Goal: Check status: Check status

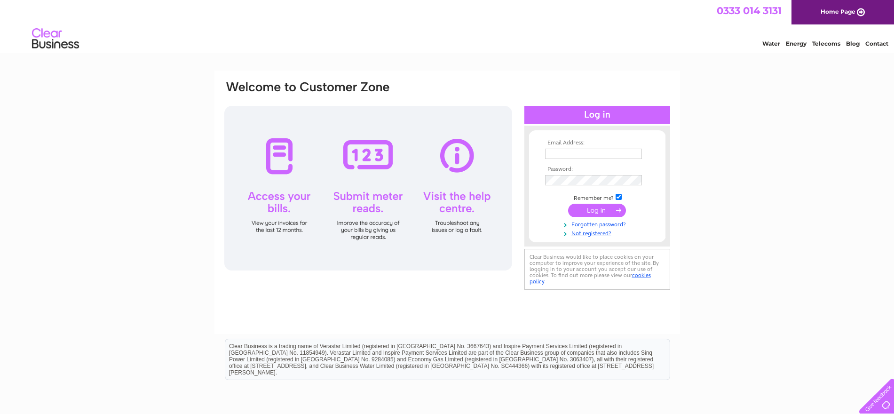
type input "craggplumbingltd@gmail.com"
click at [601, 208] on input "submit" at bounding box center [597, 210] width 58 height 13
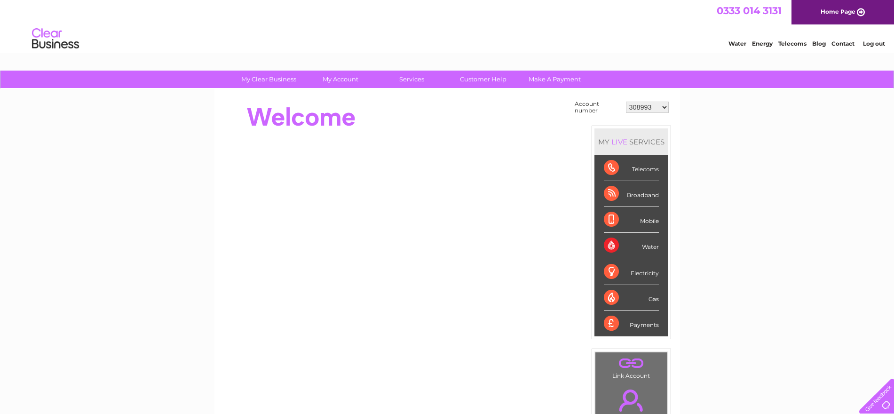
click at [666, 107] on select "308993 30318951" at bounding box center [647, 107] width 43 height 11
select select "30318951"
click at [626, 102] on select "308993 30318951" at bounding box center [647, 107] width 43 height 11
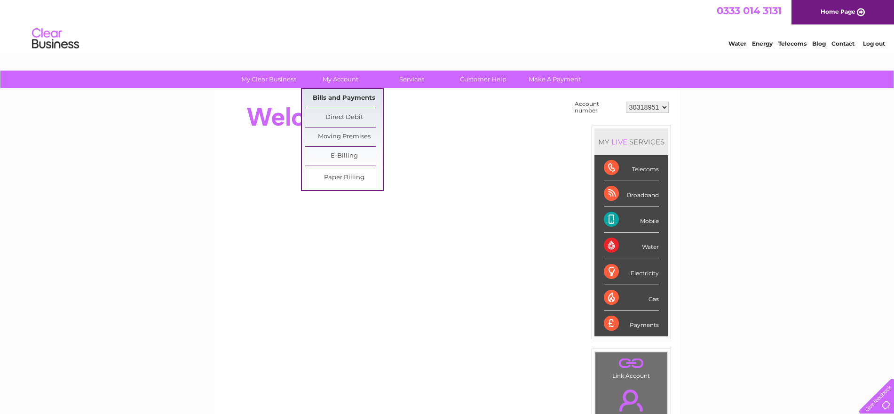
click at [347, 96] on link "Bills and Payments" at bounding box center [344, 98] width 78 height 19
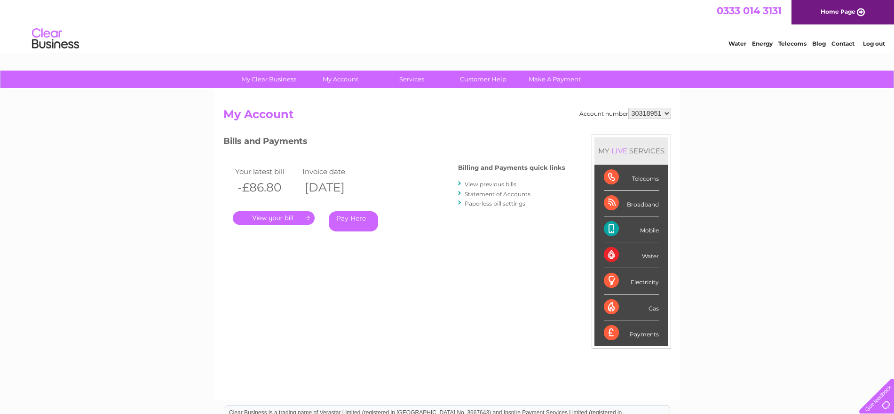
click at [294, 216] on link "." at bounding box center [274, 218] width 82 height 14
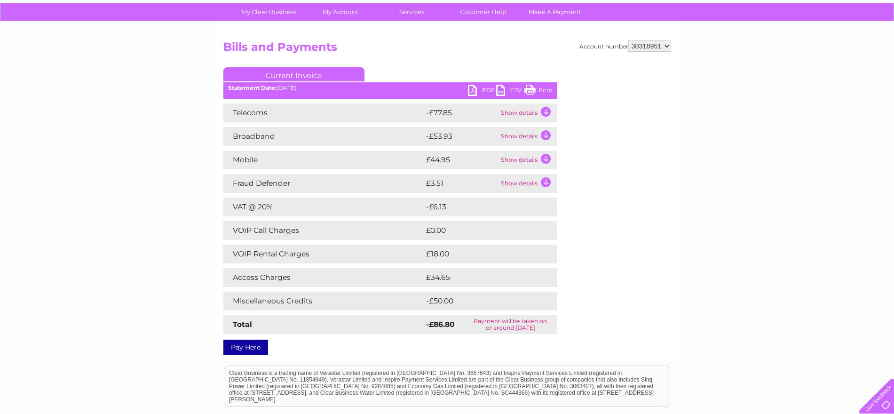
scroll to position [70, 0]
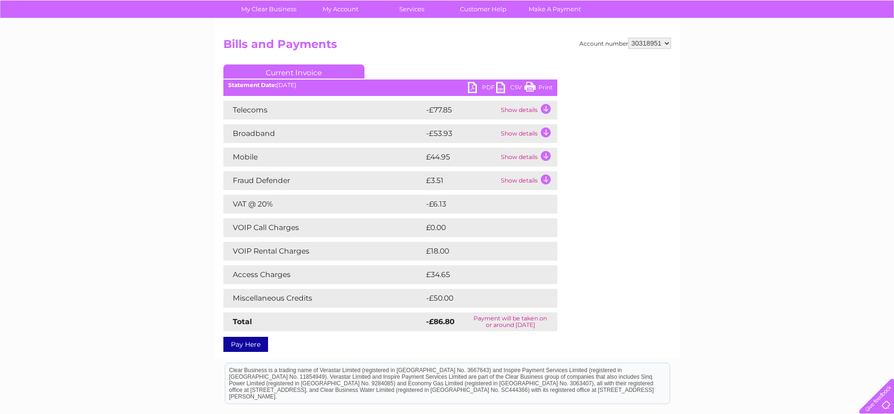
click at [544, 87] on link "Print" at bounding box center [538, 89] width 28 height 14
click at [544, 107] on td "Show details" at bounding box center [527, 110] width 59 height 19
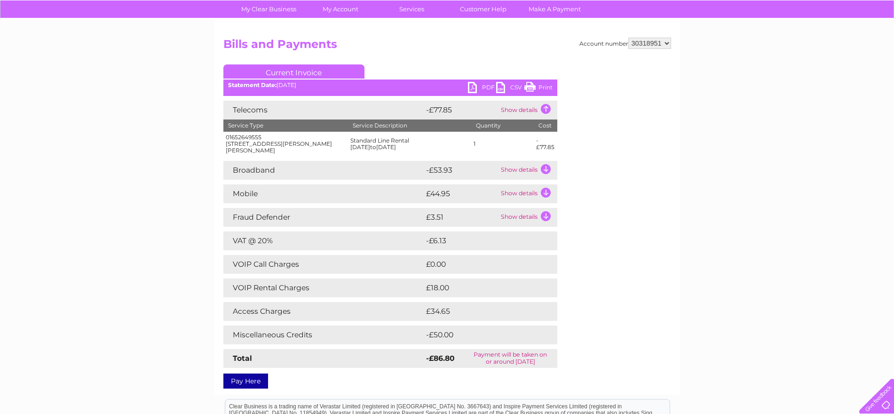
click at [546, 168] on td "Show details" at bounding box center [527, 170] width 59 height 19
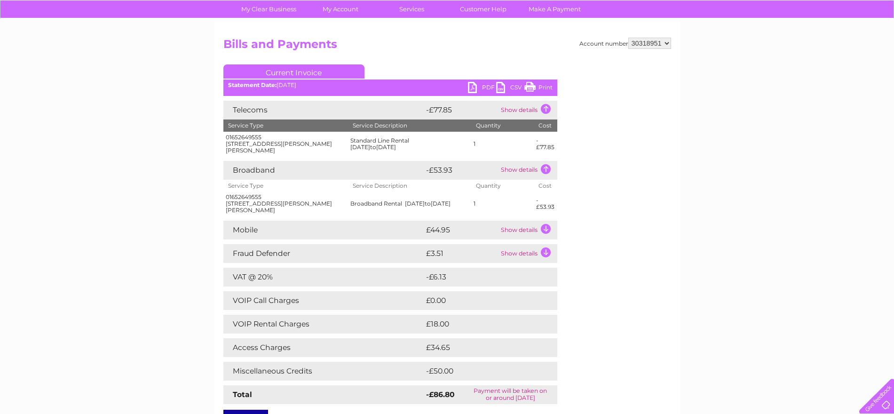
click at [545, 227] on td "Show details" at bounding box center [527, 230] width 59 height 19
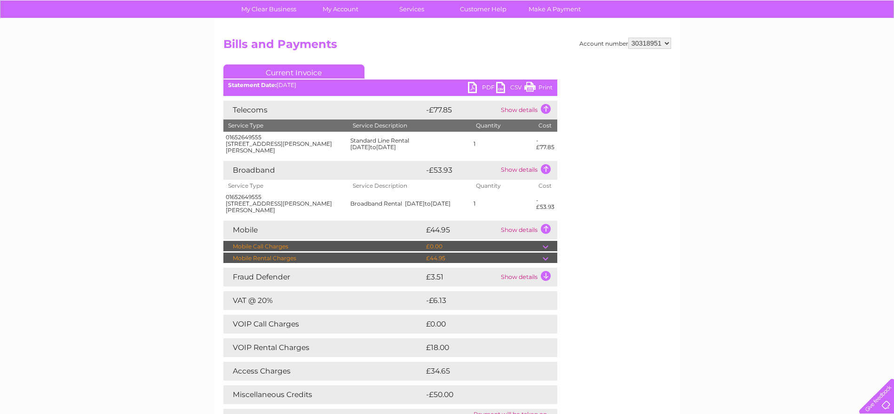
click at [549, 225] on td "Show details" at bounding box center [527, 230] width 59 height 19
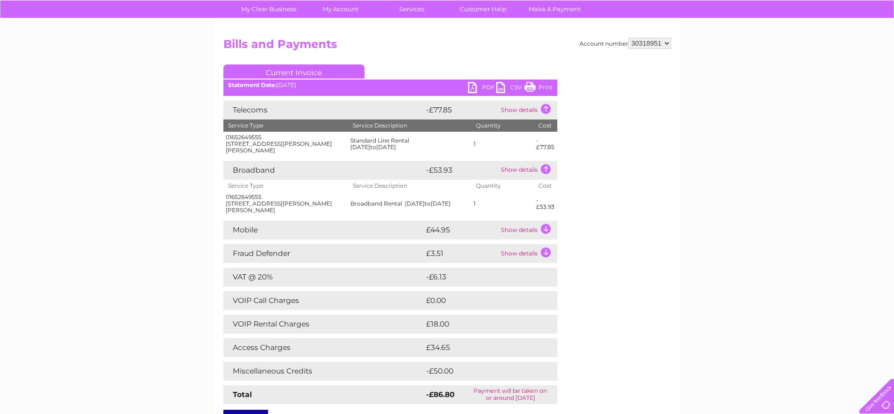
click at [546, 230] on td "Show details" at bounding box center [527, 230] width 59 height 19
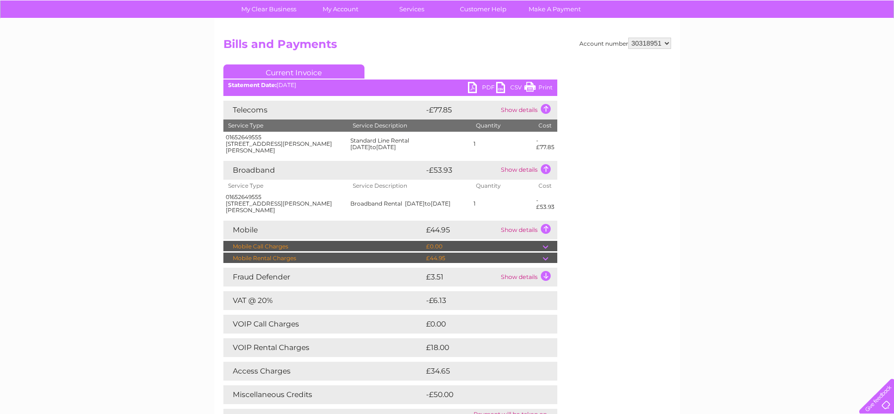
click at [547, 257] on td at bounding box center [550, 258] width 15 height 11
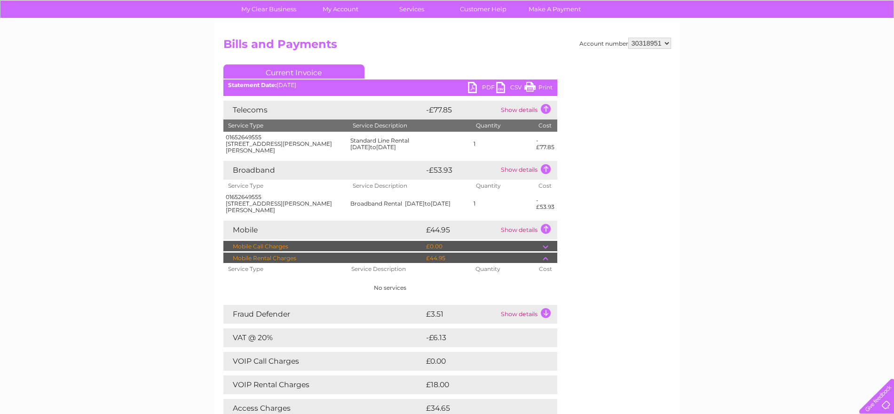
click at [520, 229] on td "Show details" at bounding box center [527, 230] width 59 height 19
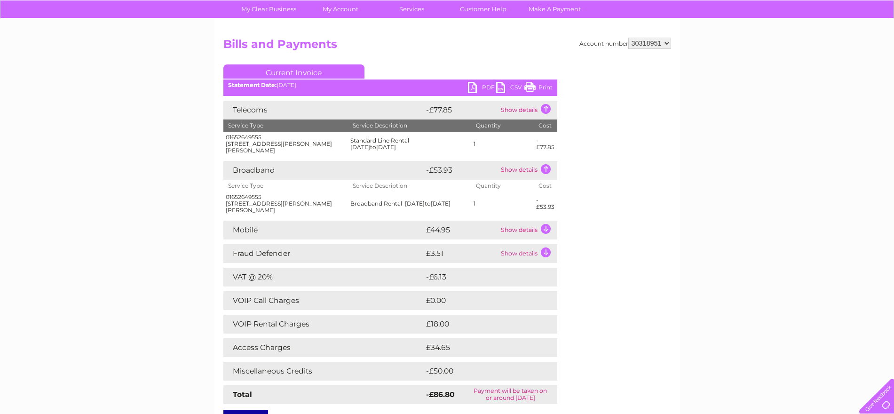
click at [543, 109] on td "Show details" at bounding box center [527, 110] width 59 height 19
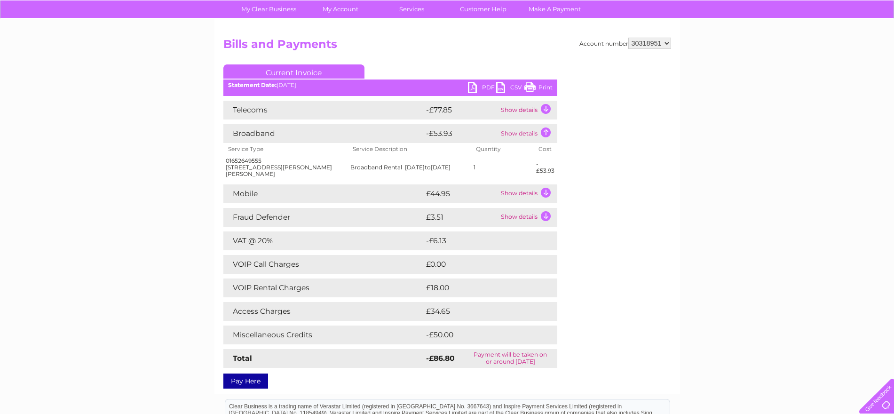
click at [548, 134] on td "Show details" at bounding box center [527, 133] width 59 height 19
